Goal: Information Seeking & Learning: Understand process/instructions

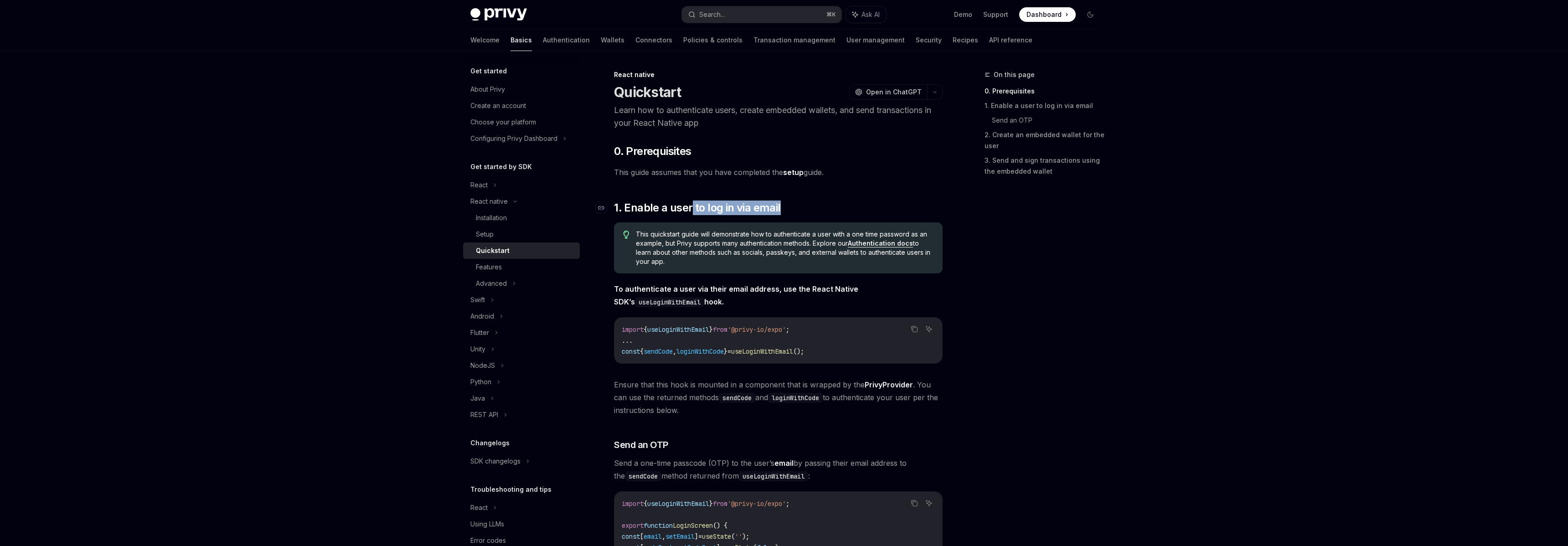
drag, startPoint x: 704, startPoint y: 207, endPoint x: 835, endPoint y: 209, distance: 131.0
click at [835, 209] on h2 "​ 1. Enable a user to log in via email" at bounding box center [778, 208] width 329 height 15
click at [834, 210] on h2 "​ 1. Enable a user to log in via email" at bounding box center [778, 208] width 329 height 15
drag, startPoint x: 805, startPoint y: 175, endPoint x: 604, endPoint y: 173, distance: 201.0
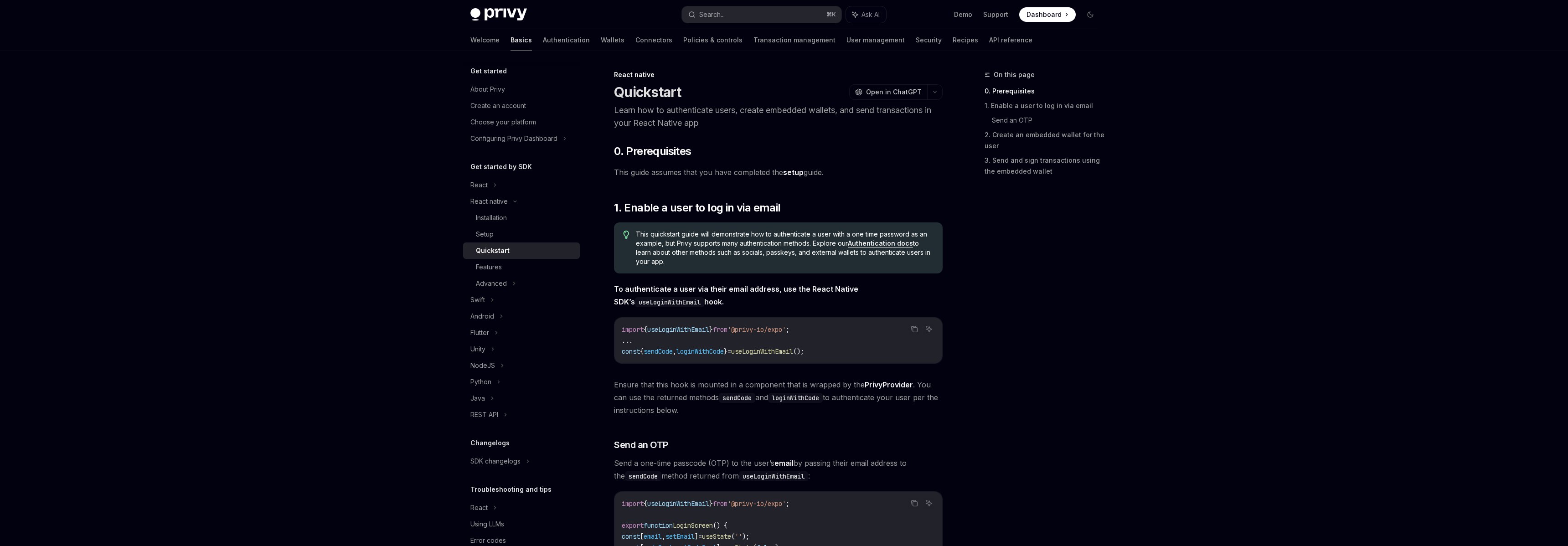
click at [506, 218] on div "Installation" at bounding box center [491, 218] width 31 height 11
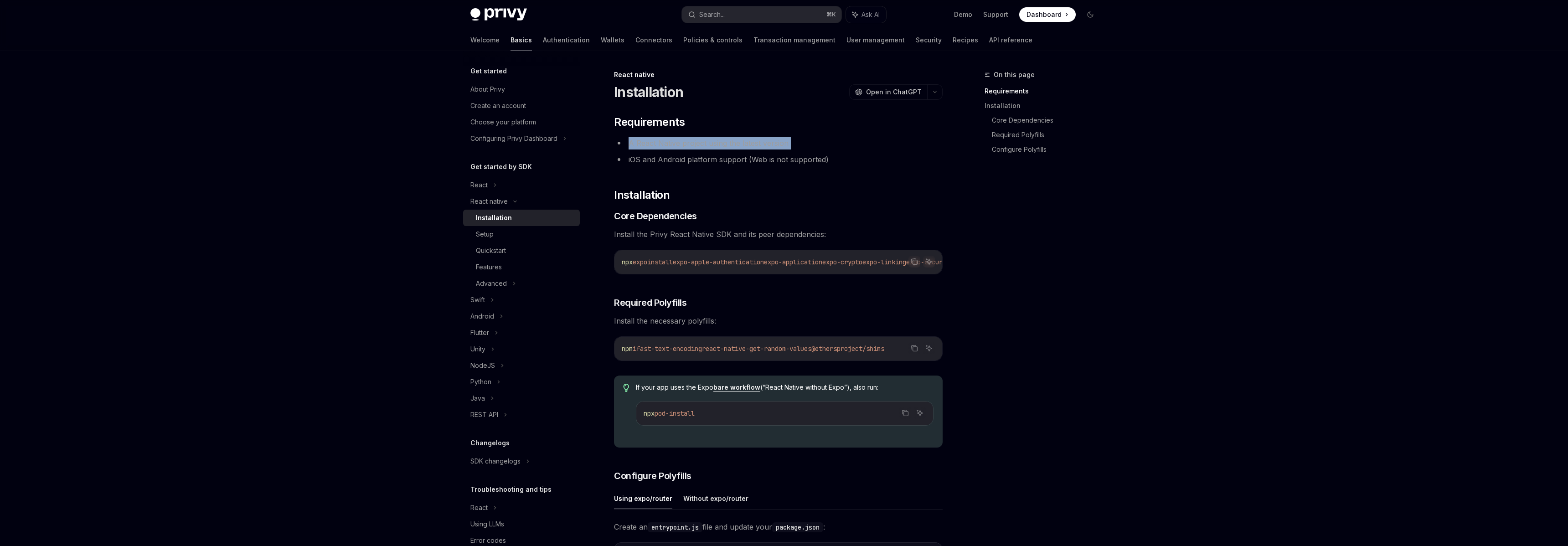
drag, startPoint x: 624, startPoint y: 144, endPoint x: 818, endPoint y: 163, distance: 194.9
click at [820, 150] on ul "A React Native project using the latest version iOS and Android platform suppor…" at bounding box center [778, 152] width 329 height 29
click at [818, 164] on li "iOS and Android platform support (Web is not supported)" at bounding box center [778, 159] width 329 height 13
drag, startPoint x: 627, startPoint y: 158, endPoint x: 853, endPoint y: 189, distance: 228.1
click at [851, 166] on div "​ Requirements A React Native project using the latest version iOS and Android …" at bounding box center [778, 509] width 329 height 789
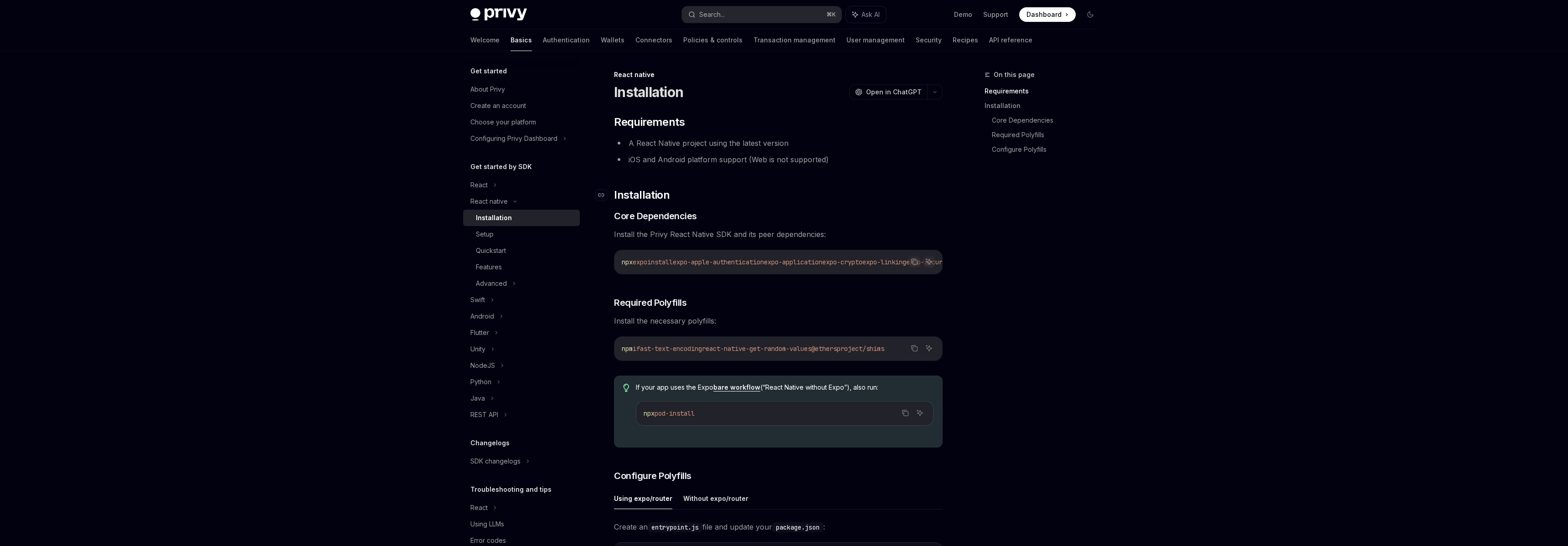
click at [852, 190] on h2 "​ Installation" at bounding box center [778, 195] width 329 height 15
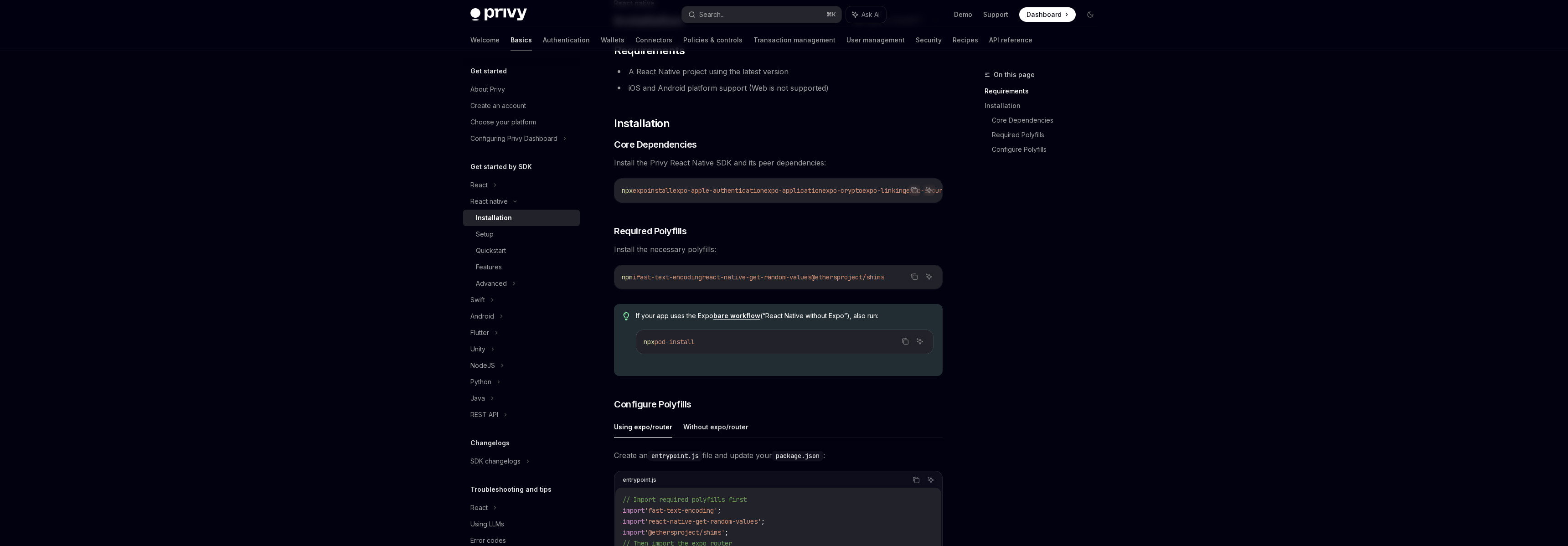
scroll to position [88, 0]
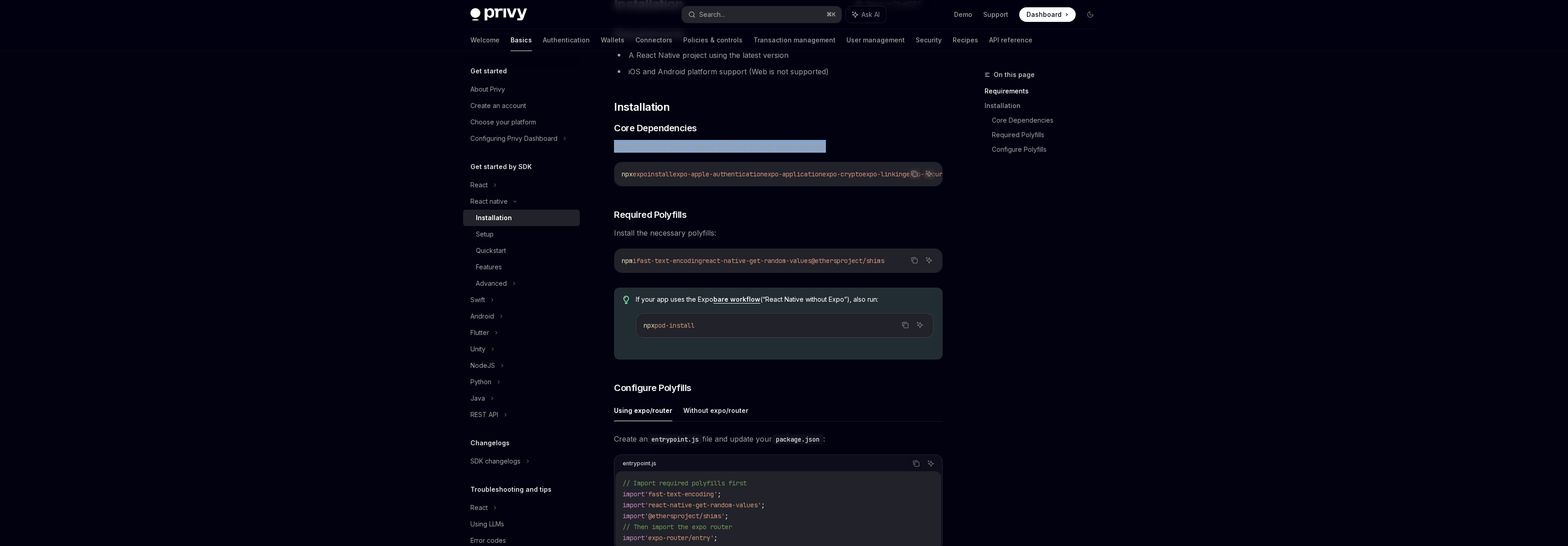
drag, startPoint x: 710, startPoint y: 146, endPoint x: 861, endPoint y: 147, distance: 151.0
click at [861, 145] on div "React native Installation OpenAI Open in ChatGPT OpenAI Open in ChatGPT ​ Requi…" at bounding box center [693, 466] width 503 height 970
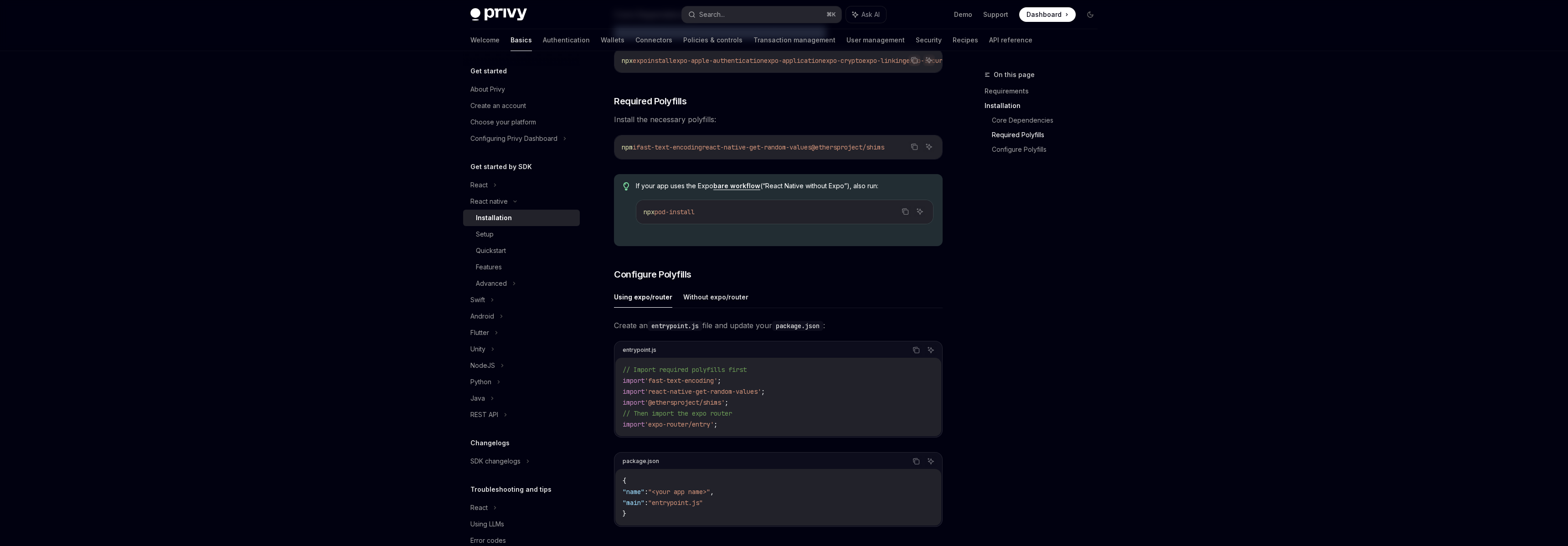
scroll to position [95, 0]
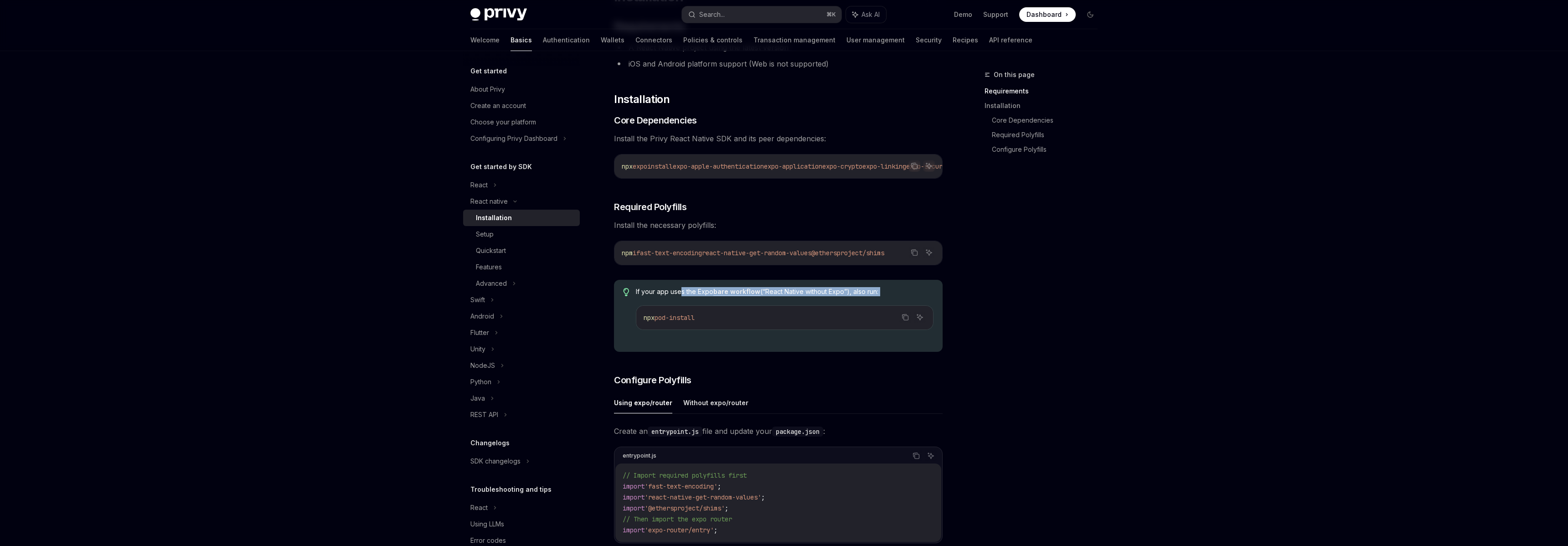
drag, startPoint x: 682, startPoint y: 298, endPoint x: 861, endPoint y: 301, distance: 179.0
click at [859, 300] on div "If your app uses the Expo bare workflow (“React Native without Expo”), also run…" at bounding box center [784, 316] width 298 height 58
click at [1068, 342] on div "On this page Requirements Installation Core Dependencies Required Polyfills Con…" at bounding box center [1035, 307] width 139 height 477
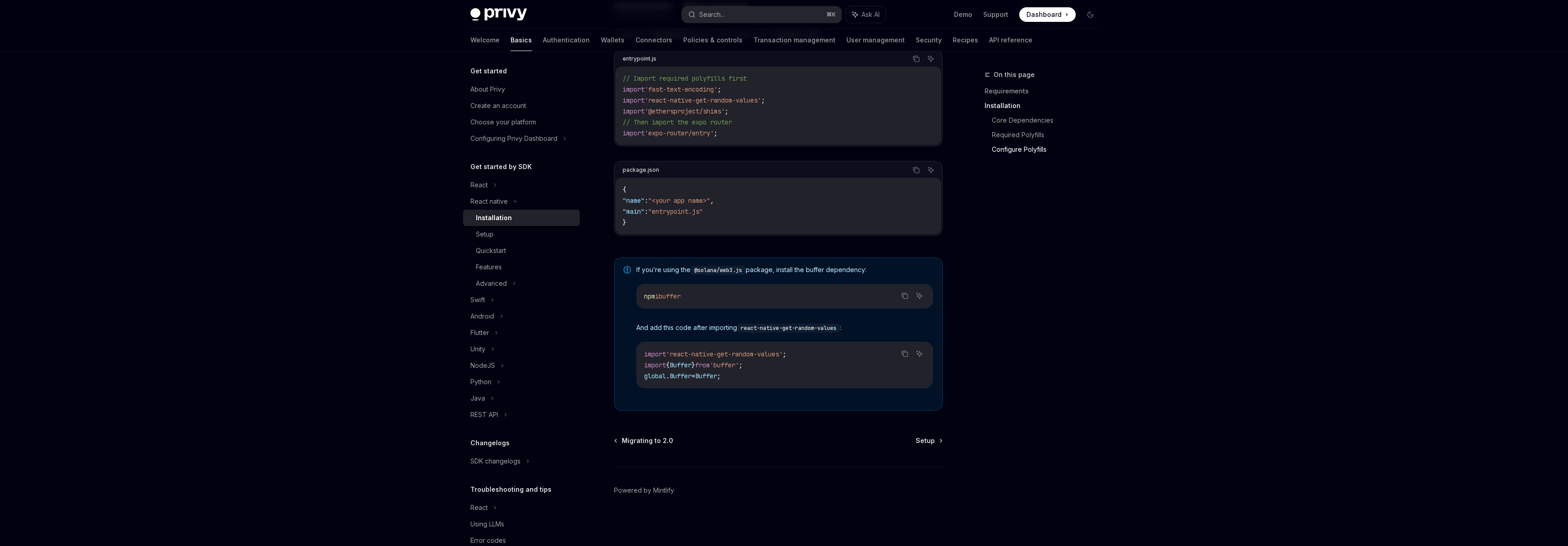
scroll to position [497, 0]
drag, startPoint x: 868, startPoint y: 270, endPoint x: 607, endPoint y: 273, distance: 261.0
click at [603, 270] on div "React native Installation OpenAI Open in ChatGPT OpenAI Open in ChatGPT ​ Requi…" at bounding box center [693, 61] width 503 height 970
click at [503, 233] on div "Setup" at bounding box center [525, 234] width 99 height 11
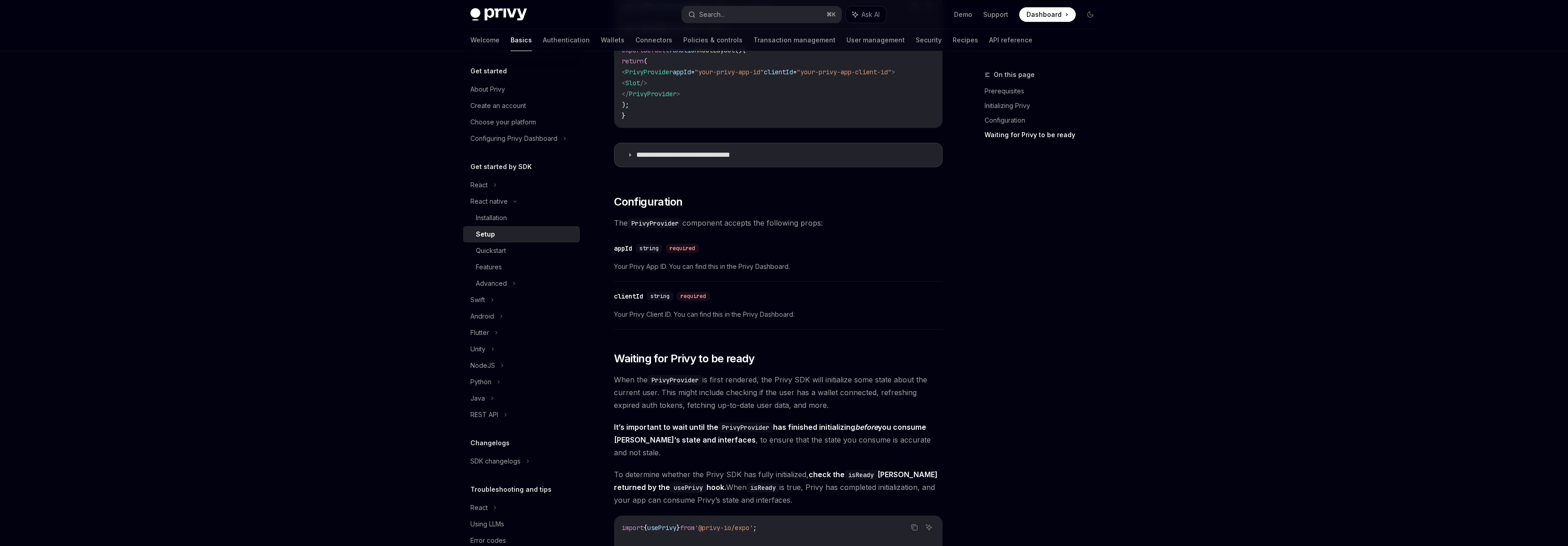
scroll to position [702, 0]
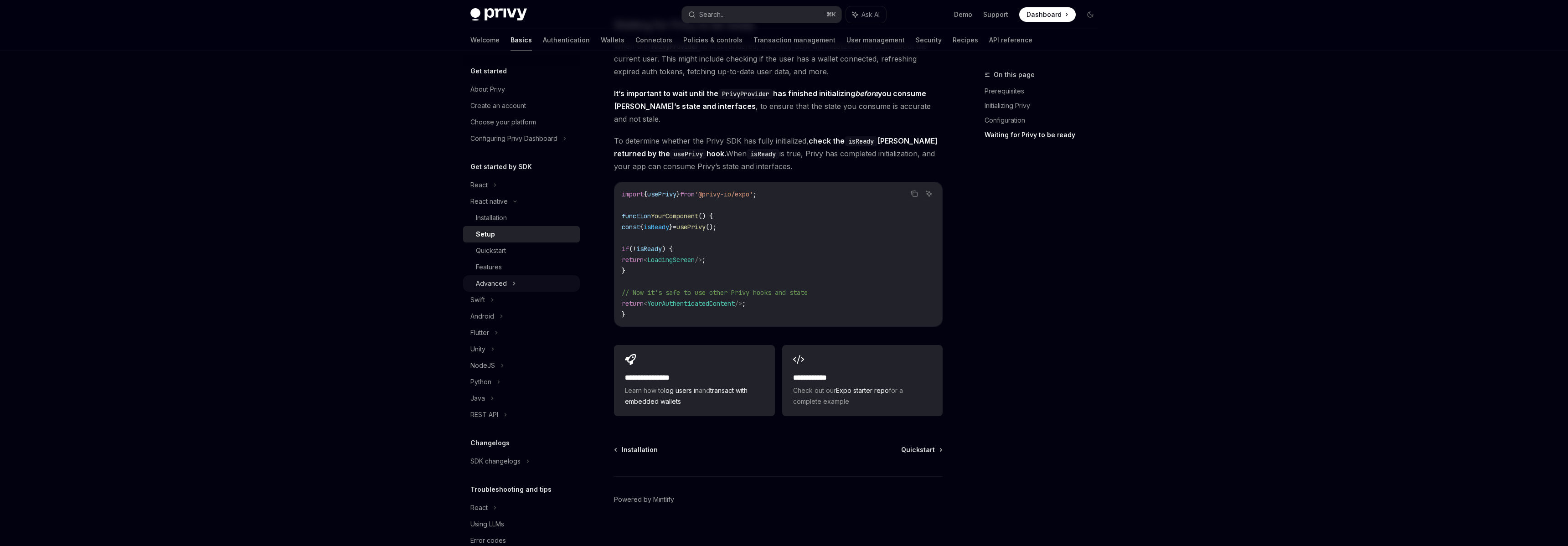
click at [519, 283] on div "Advanced" at bounding box center [522, 283] width 117 height 16
type textarea "*"
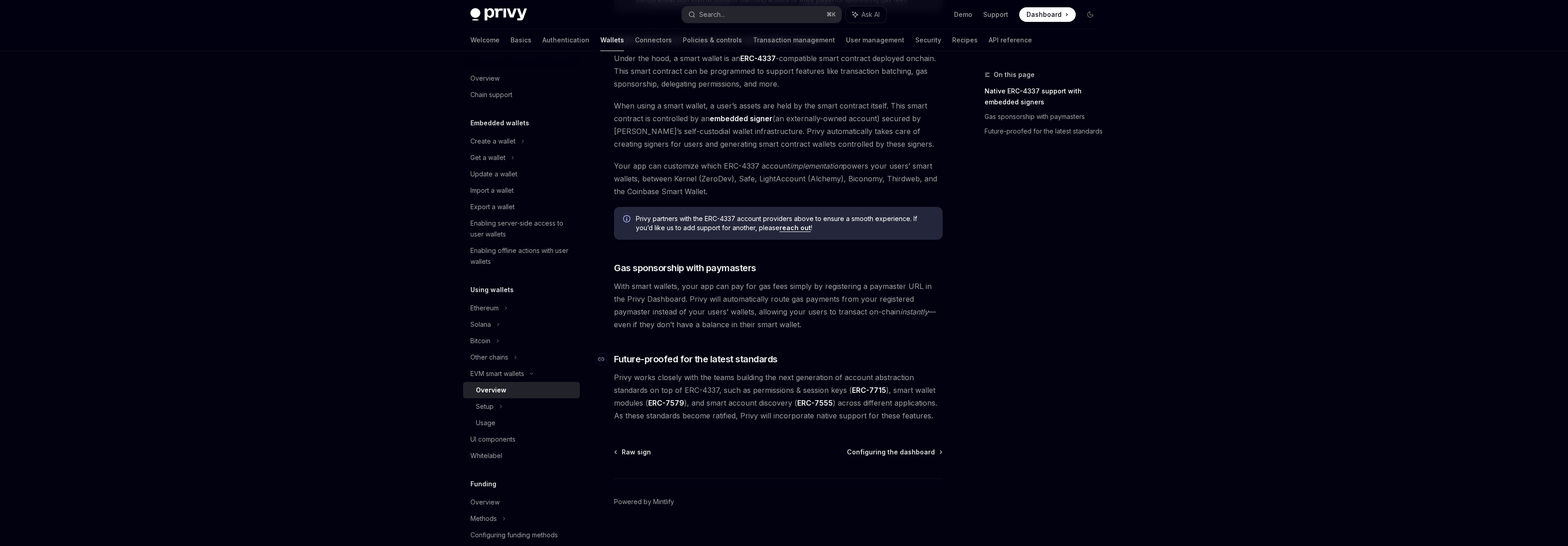
scroll to position [545, 0]
